Goal: Task Accomplishment & Management: Use online tool/utility

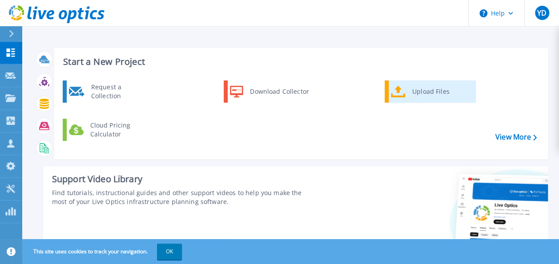
click at [400, 96] on icon at bounding box center [398, 92] width 15 height 12
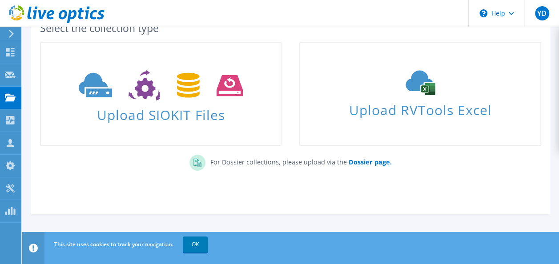
scroll to position [64, 0]
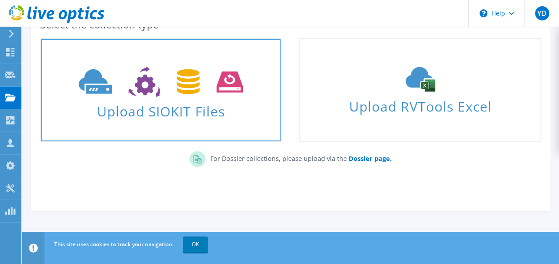
click at [202, 108] on span "Upload SIOKIT Files" at bounding box center [161, 108] width 240 height 19
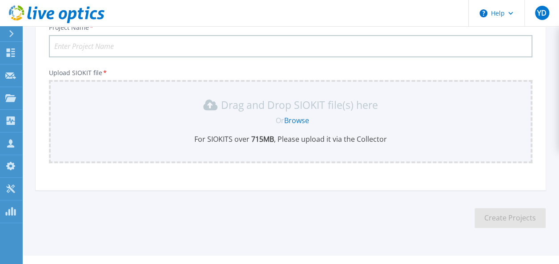
scroll to position [90, 0]
